Goal: Navigation & Orientation: Find specific page/section

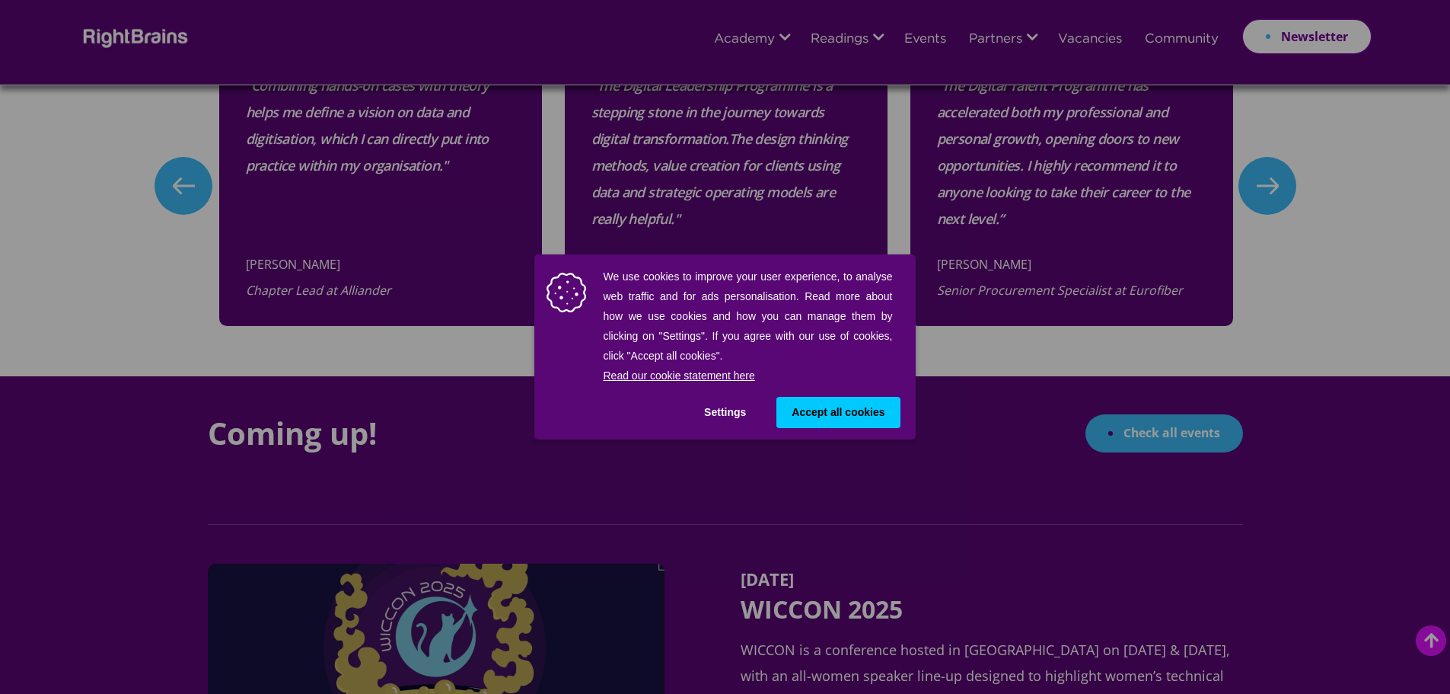
scroll to position [1216, 0]
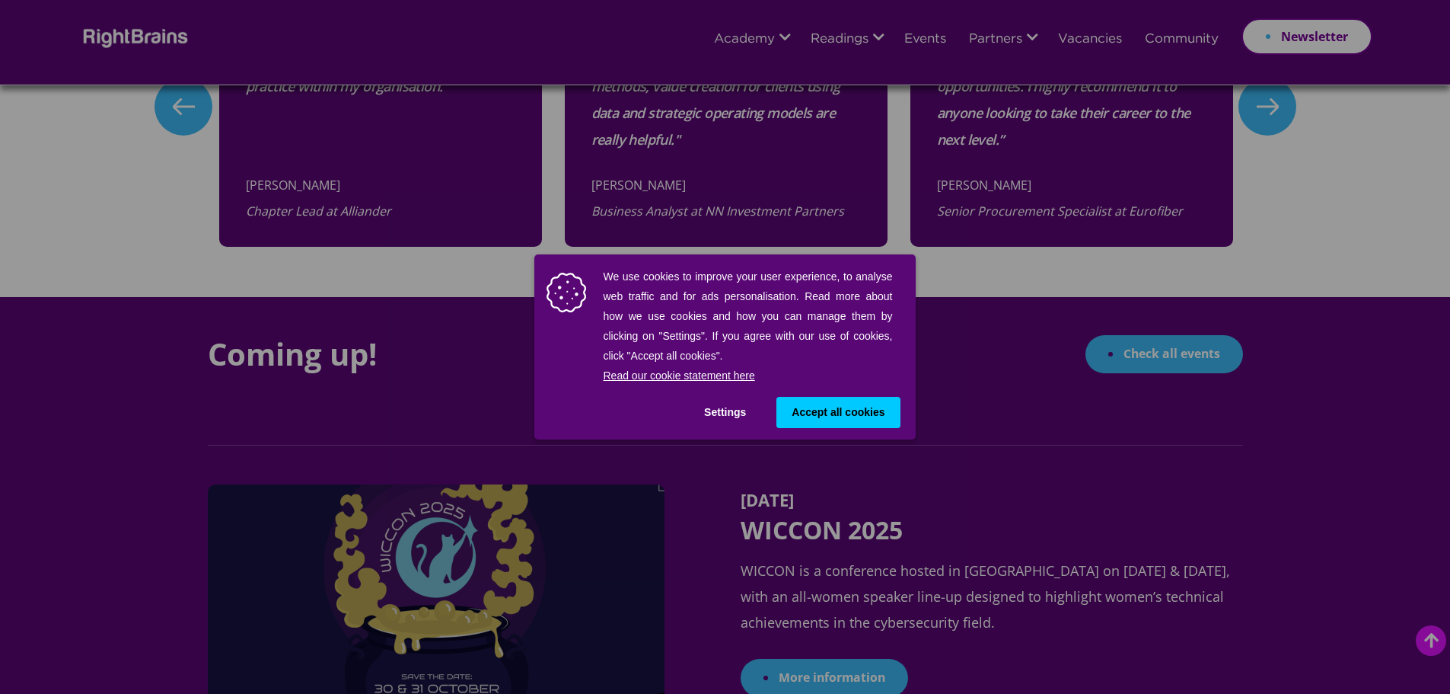
click at [853, 415] on span "Accept all cookies" at bounding box center [838, 412] width 93 height 16
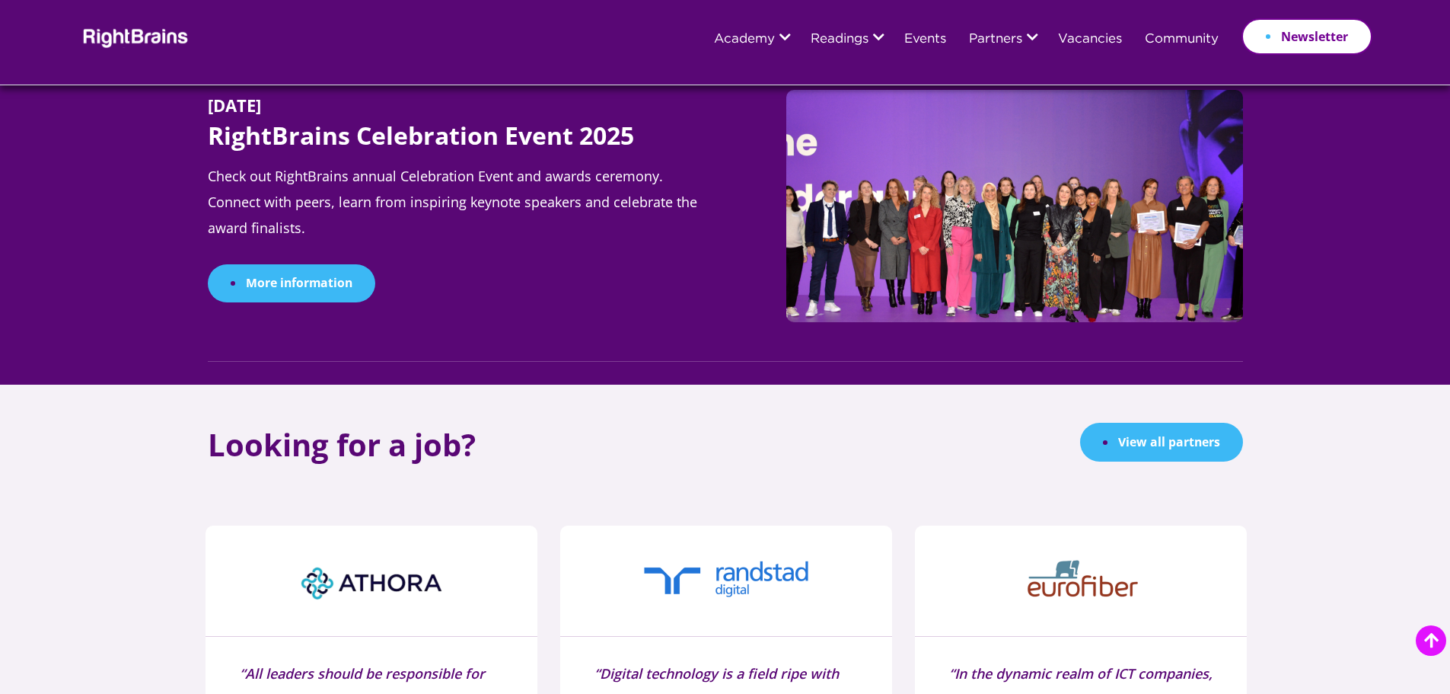
scroll to position [1920, 0]
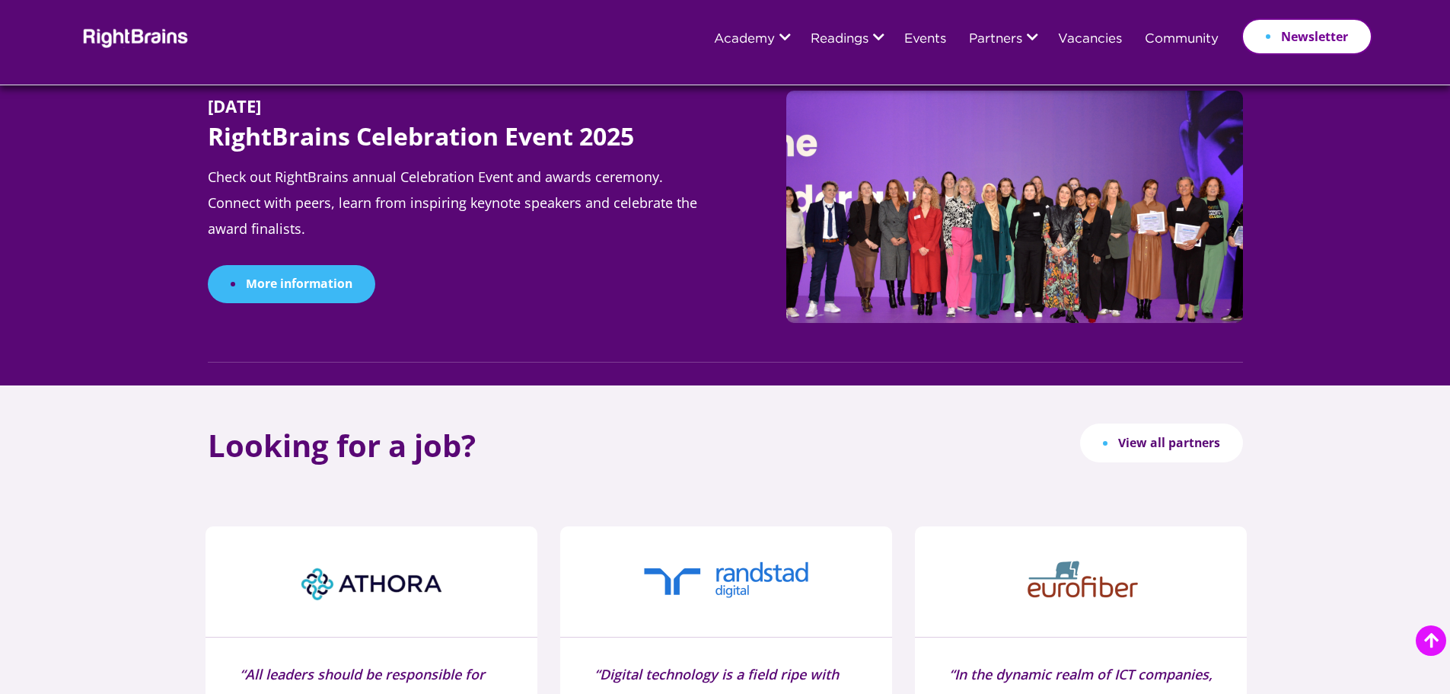
click at [1166, 451] on link "View all partners" at bounding box center [1161, 442] width 163 height 39
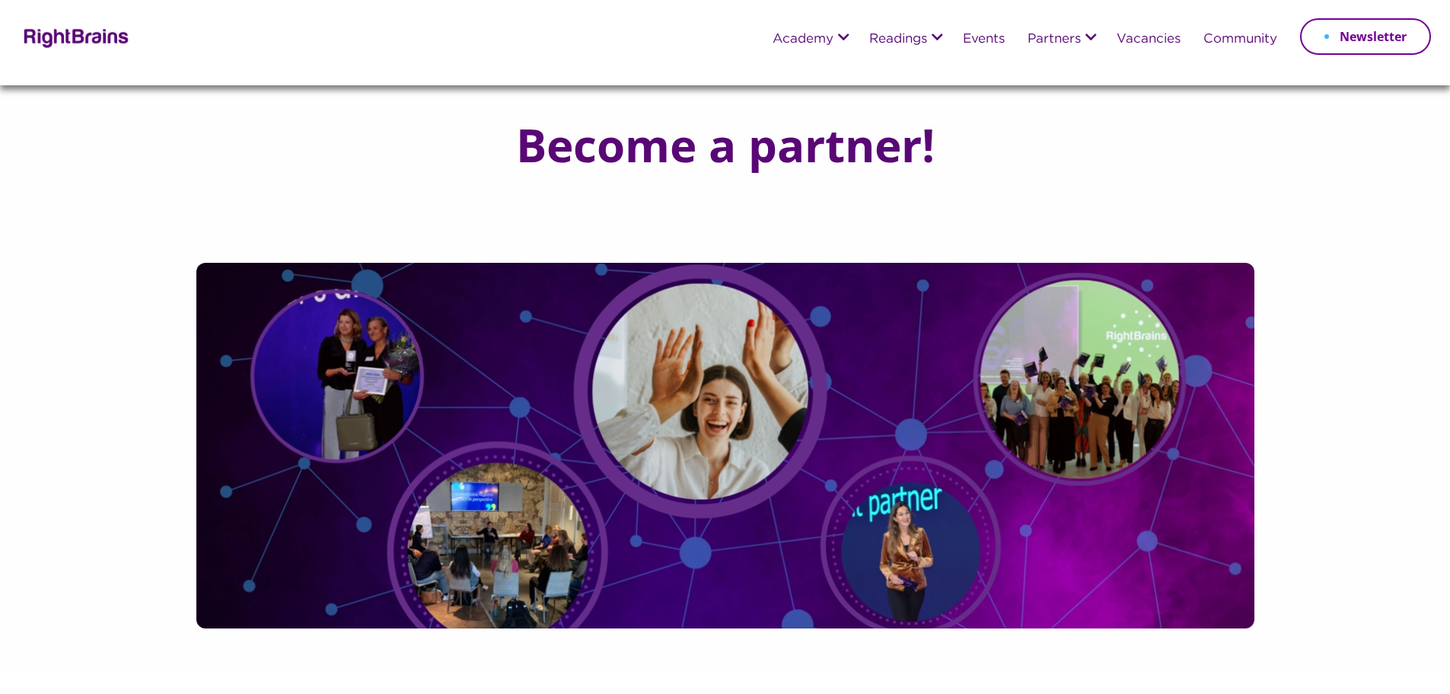
click at [100, 40] on img at bounding box center [74, 37] width 110 height 22
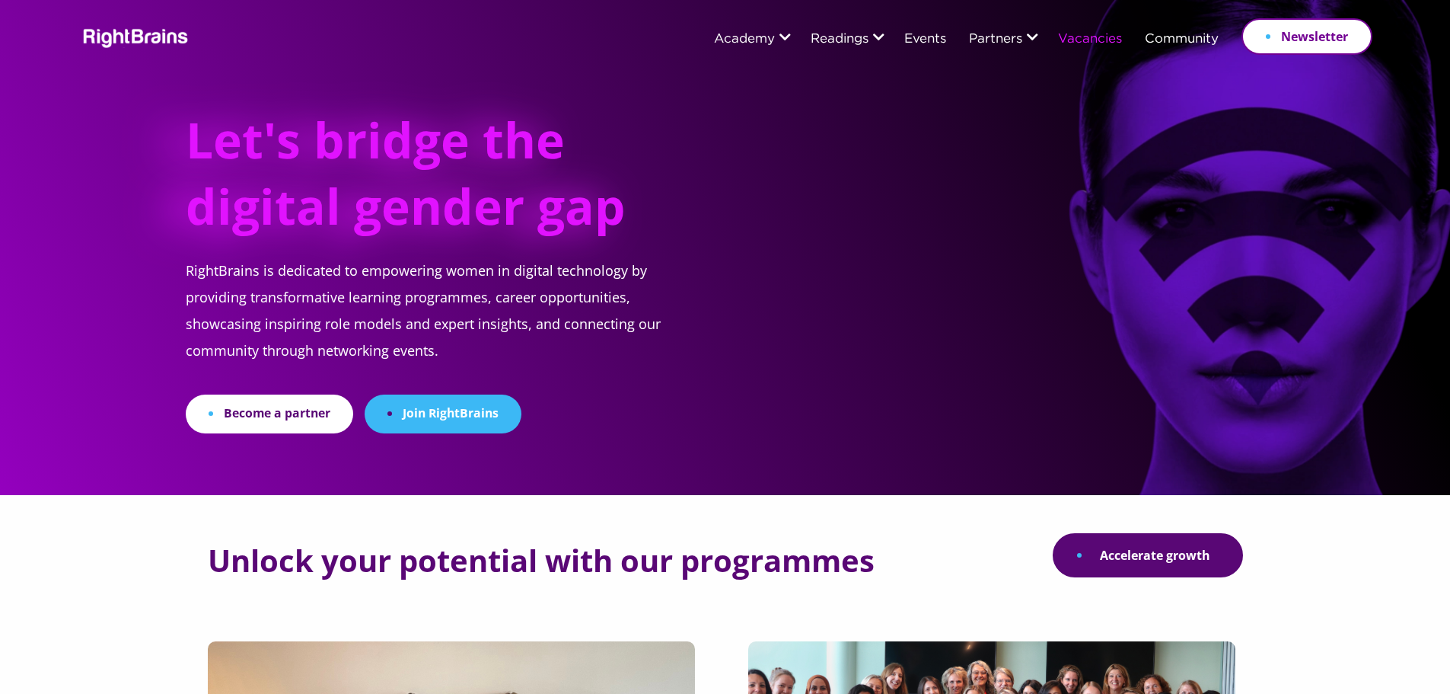
click at [1107, 46] on link "Vacancies" at bounding box center [1090, 40] width 64 height 14
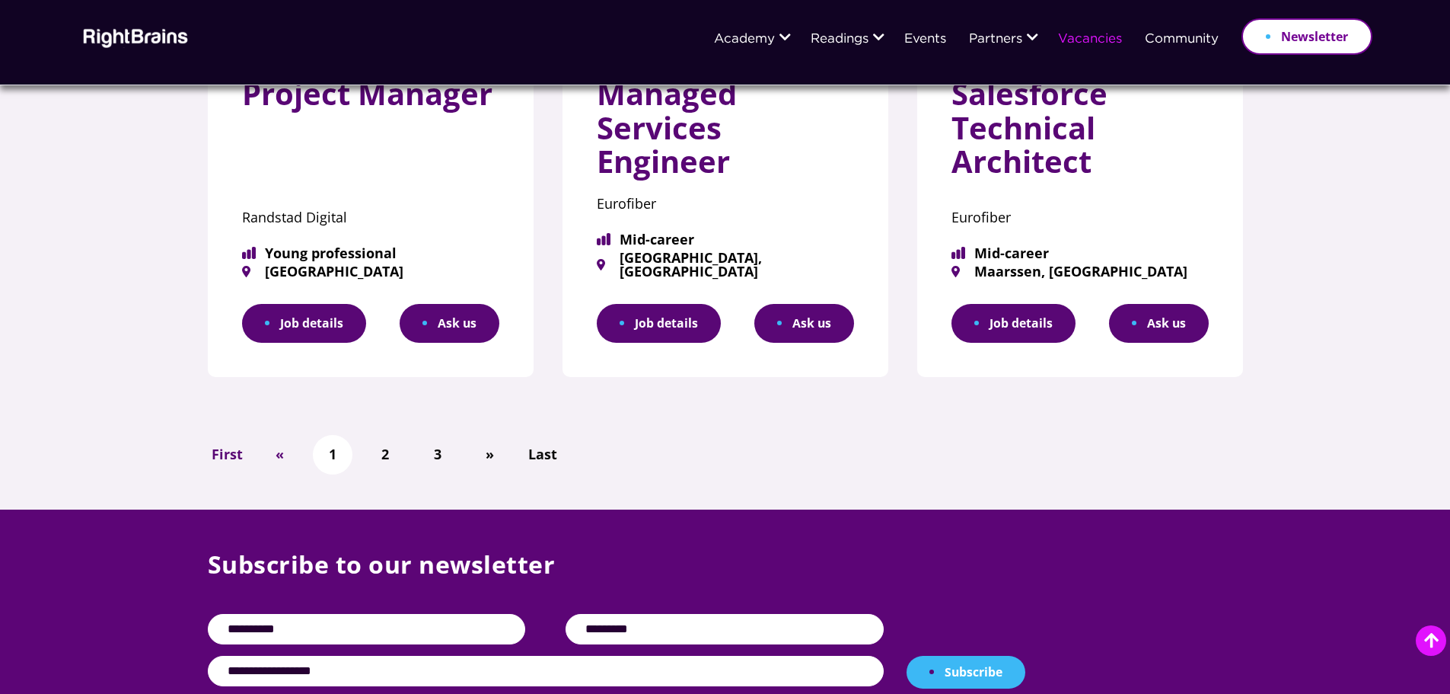
scroll to position [1019, 0]
